Goal: Find specific page/section: Find specific page/section

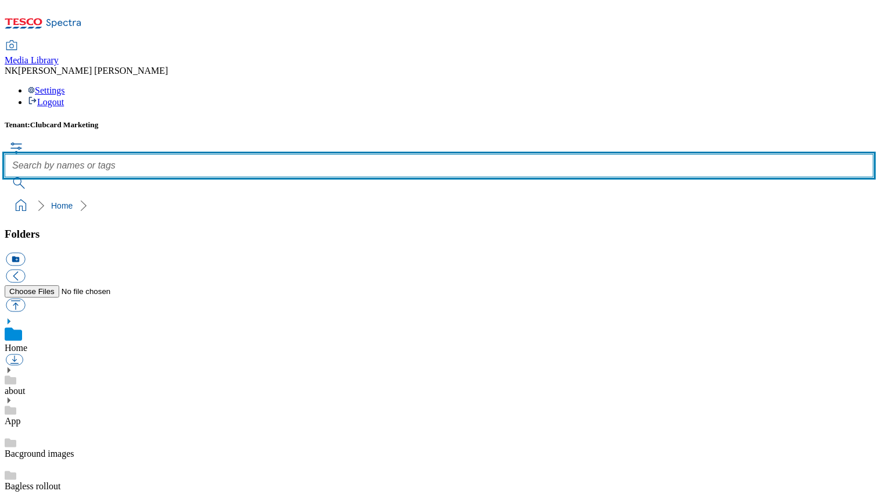
click at [351, 154] on input "text" at bounding box center [439, 165] width 869 height 23
type input "unpacked"
click at [5, 177] on button "submit" at bounding box center [20, 183] width 30 height 12
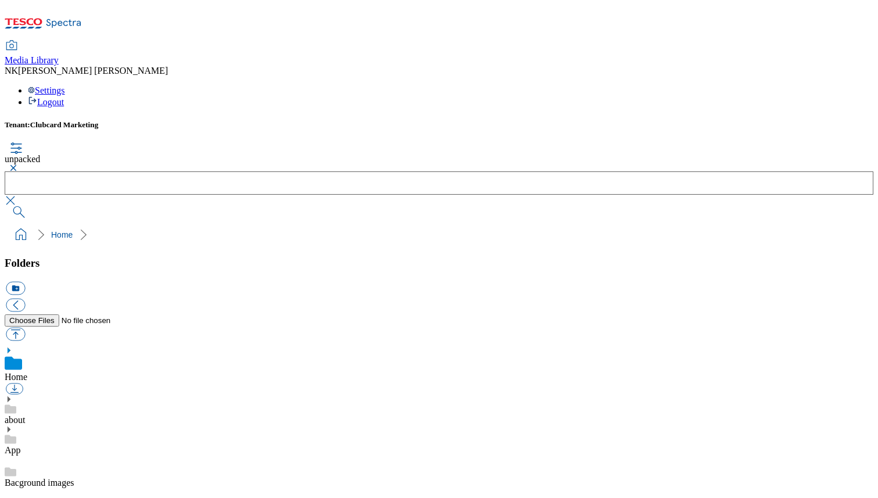
click at [776, 120] on div "Tenant: Clubcard Marketing unpacked" at bounding box center [439, 169] width 869 height 98
drag, startPoint x: 532, startPoint y: 367, endPoint x: 722, endPoint y: 368, distance: 190.0
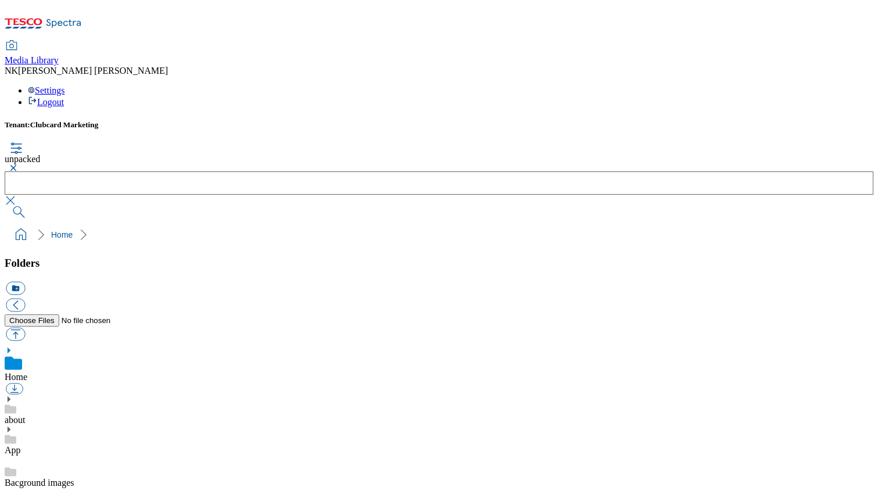
click at [801, 120] on div "Tenant: Clubcard Marketing unpacked" at bounding box center [439, 169] width 869 height 98
click at [408, 120] on div "Tenant: Clubcard Marketing unpacked Home" at bounding box center [439, 182] width 869 height 125
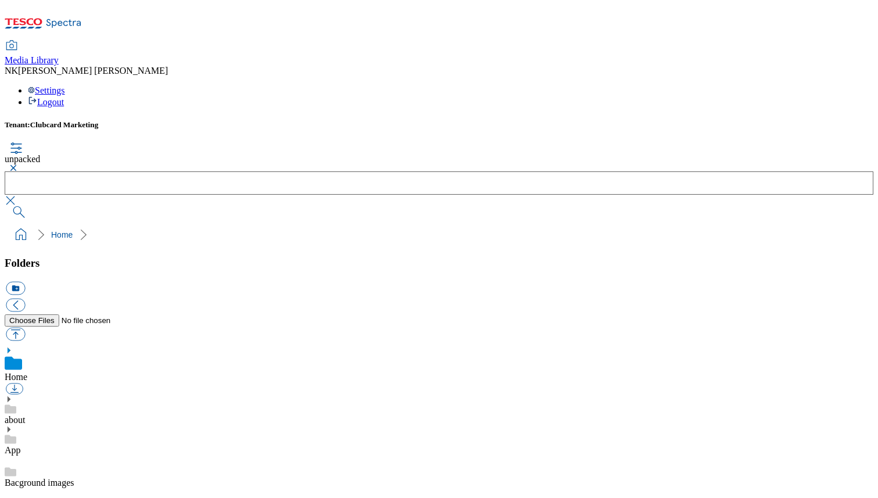
scroll to position [660, 0]
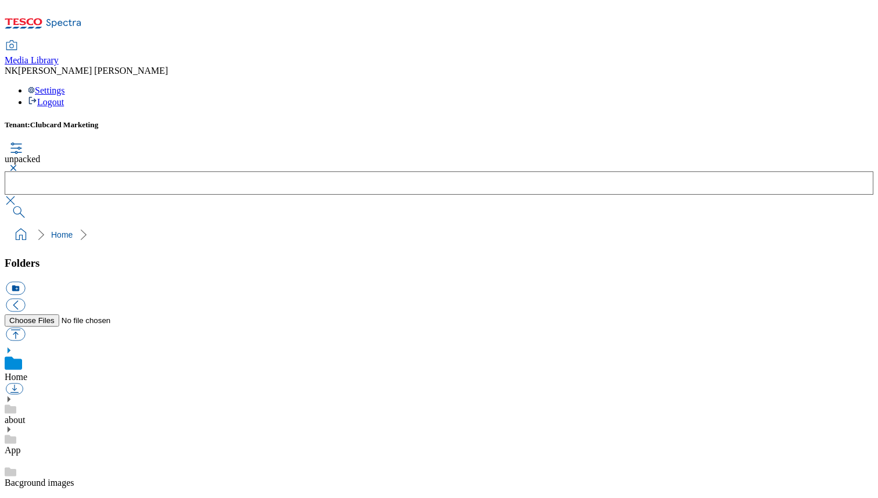
drag, startPoint x: 536, startPoint y: 290, endPoint x: 580, endPoint y: 290, distance: 44.2
drag, startPoint x: 399, startPoint y: 290, endPoint x: 435, endPoint y: 293, distance: 36.1
click at [19, 164] on button "button" at bounding box center [12, 167] width 14 height 7
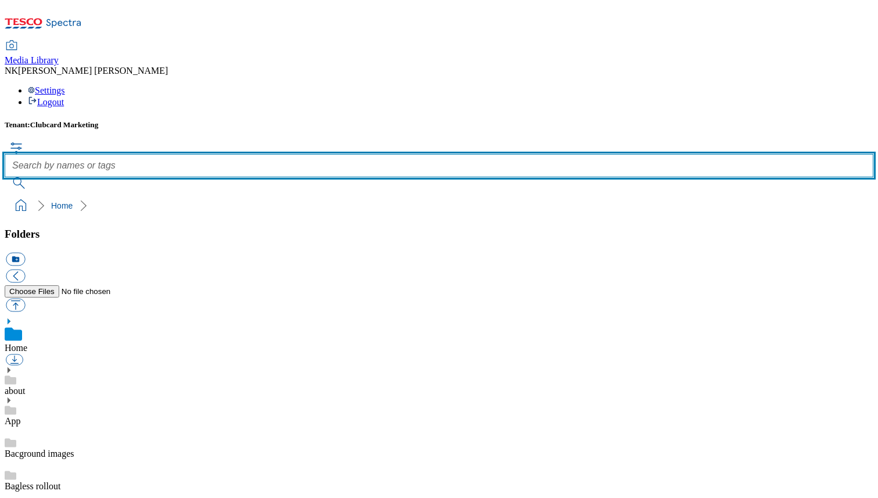
click at [358, 154] on input "text" at bounding box center [439, 165] width 869 height 23
type input "3"
paste input "App+stamp-WF"
type input "App+stamp-WF"
click at [5, 177] on button "submit" at bounding box center [20, 183] width 30 height 12
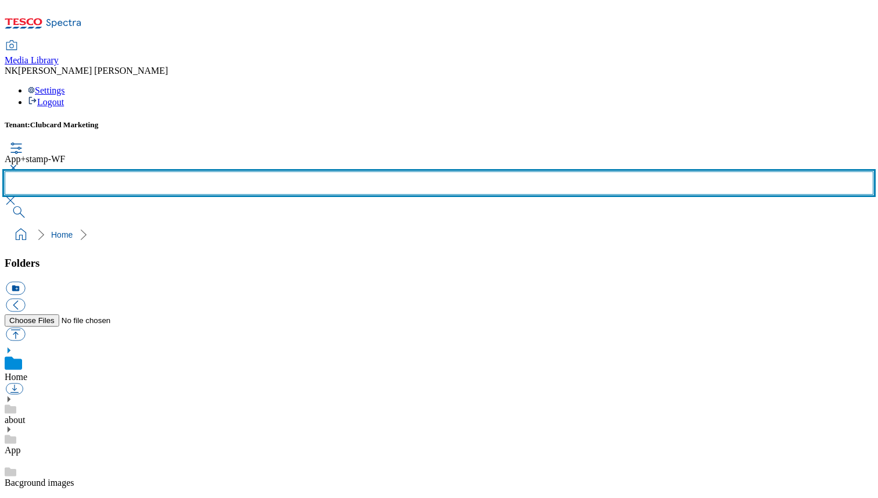
click at [406, 171] on input "text" at bounding box center [439, 182] width 869 height 23
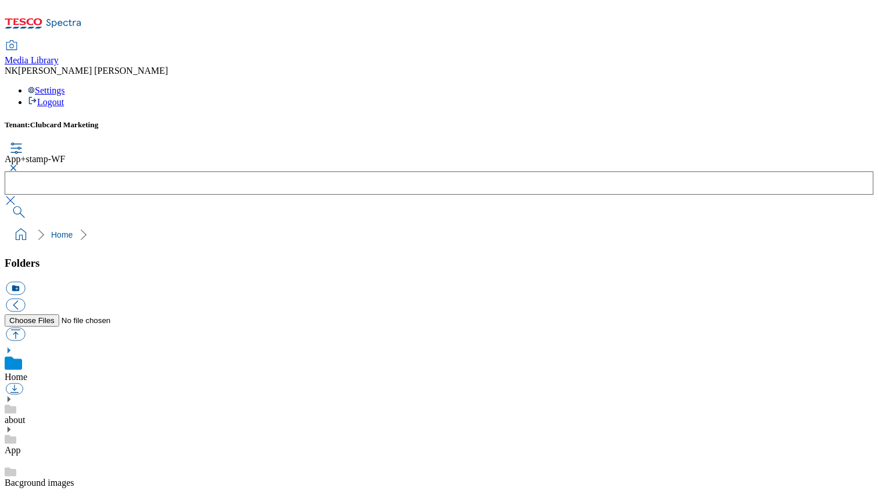
click at [19, 164] on button "button" at bounding box center [12, 167] width 14 height 7
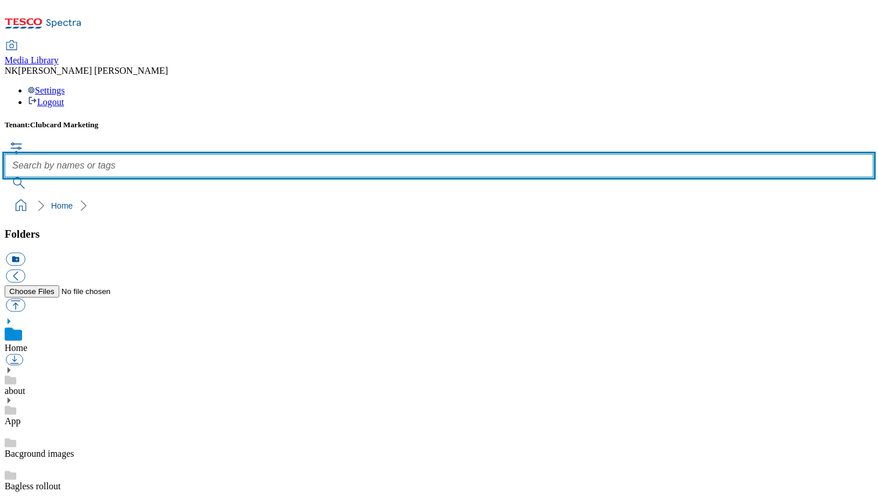
click at [361, 154] on input "text" at bounding box center [439, 165] width 869 height 23
paste input "324653"
type input "324653"
click at [5, 177] on button "submit" at bounding box center [20, 183] width 30 height 12
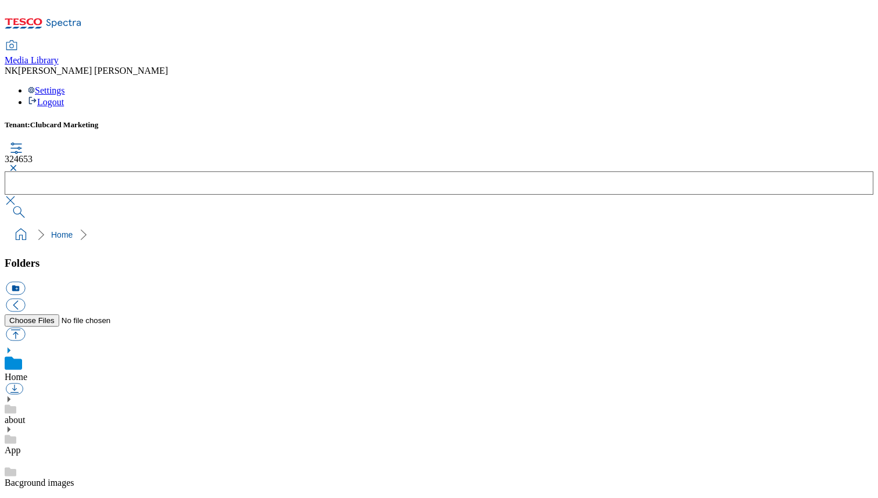
click at [19, 164] on button "button" at bounding box center [12, 167] width 14 height 7
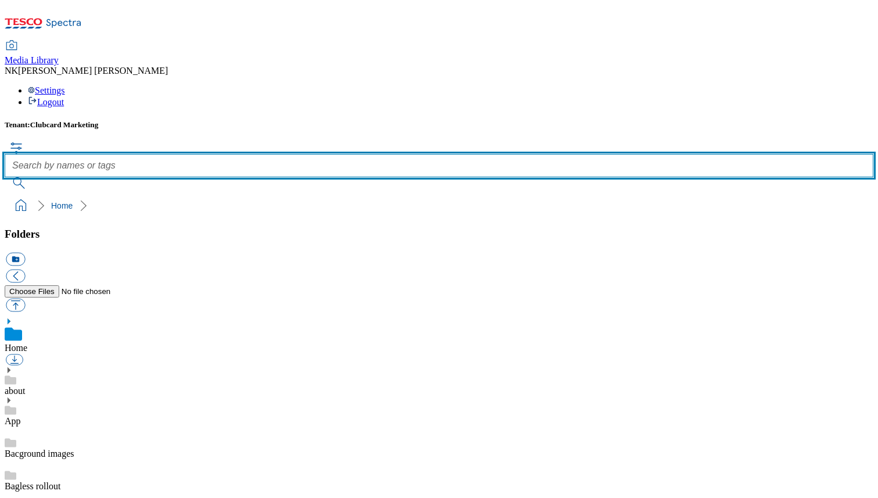
click at [349, 154] on input "text" at bounding box center [439, 165] width 869 height 23
type input "unpacked"
click at [5, 177] on button "submit" at bounding box center [20, 183] width 30 height 12
